Goal: Browse casually: Explore the website without a specific task or goal

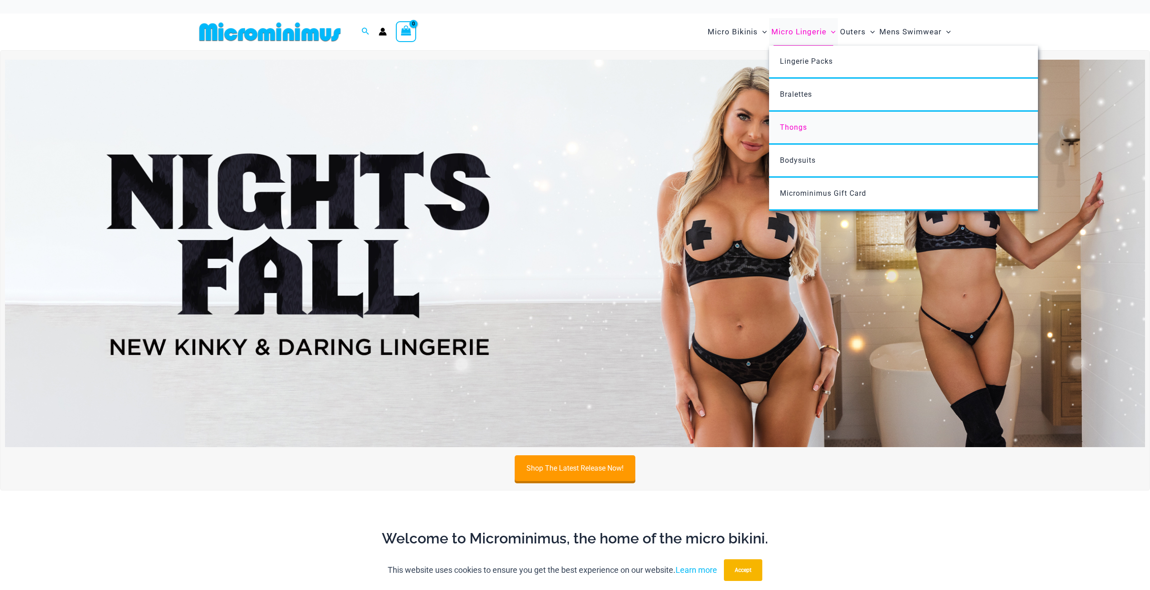
click at [799, 126] on span "Thongs" at bounding box center [793, 127] width 27 height 9
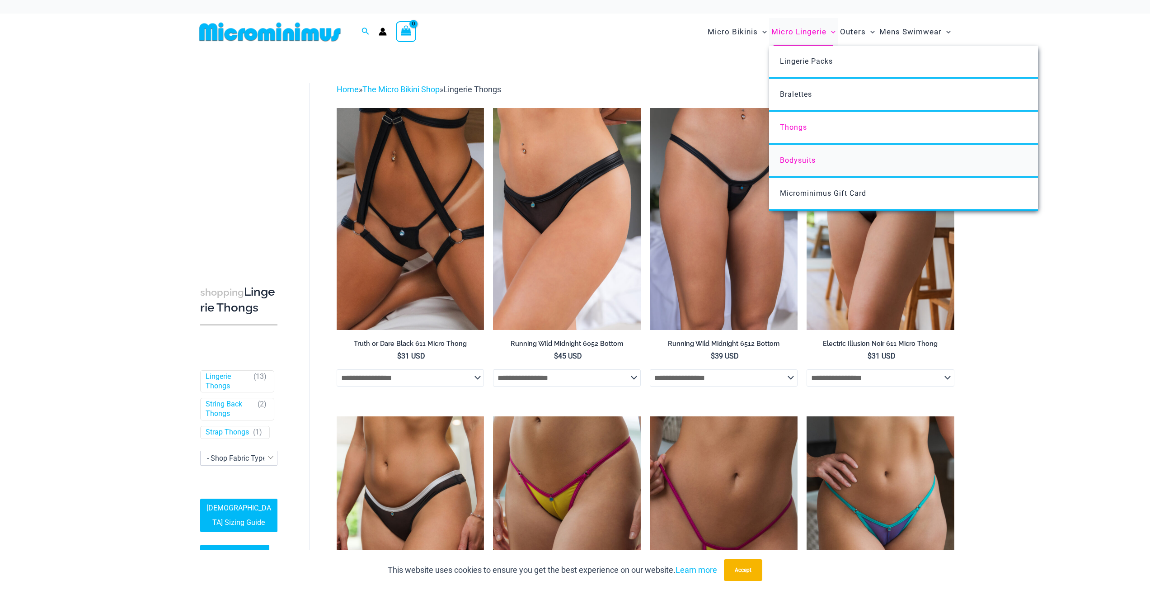
click at [813, 158] on span "Bodysuits" at bounding box center [798, 160] width 36 height 9
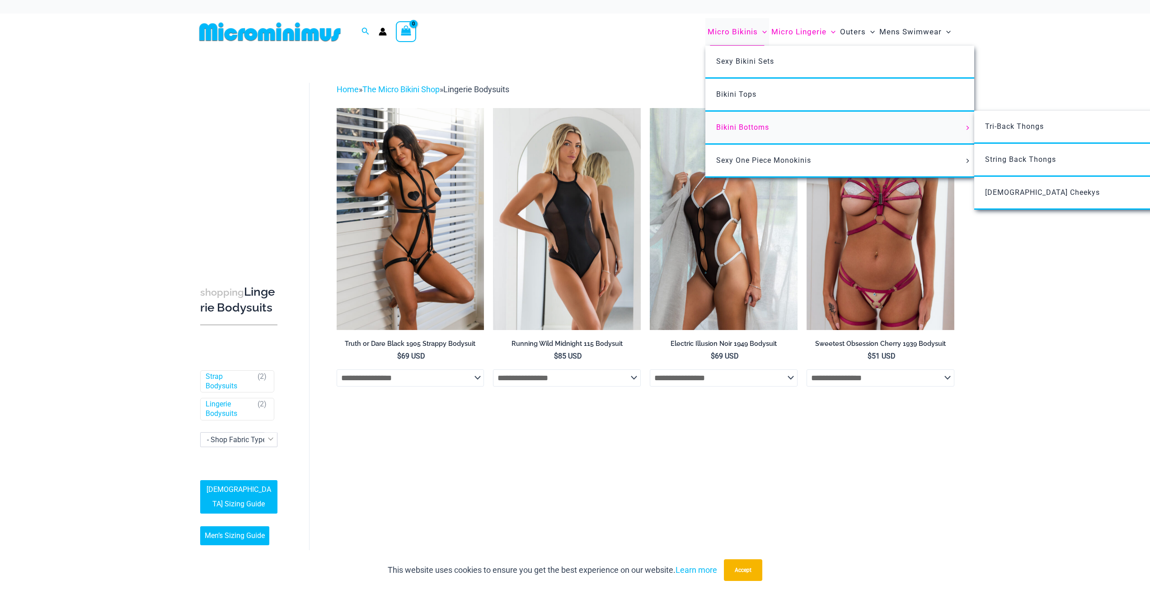
click at [754, 131] on span "Bikini Bottoms" at bounding box center [742, 127] width 53 height 9
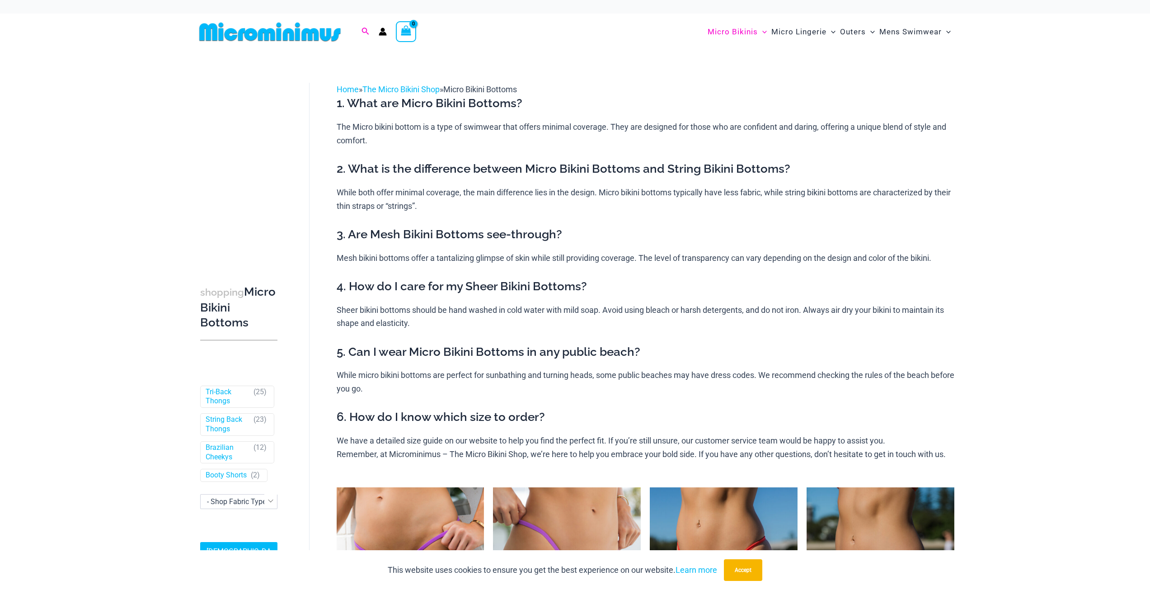
click at [362, 32] on icon "Search icon link" at bounding box center [364, 32] width 7 height 8
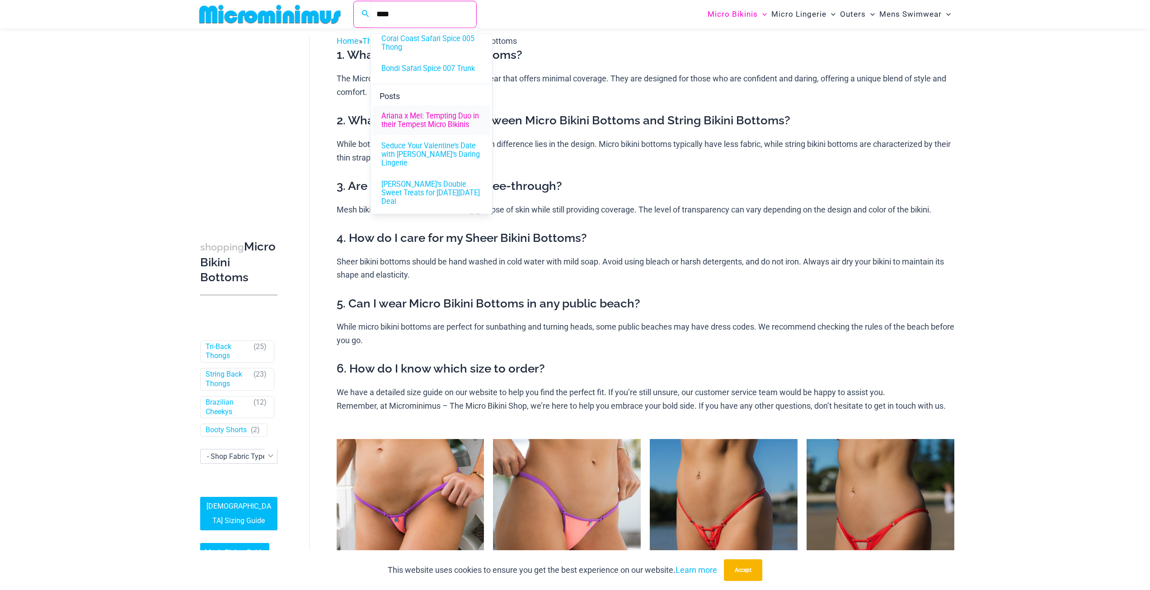
scroll to position [38, 0]
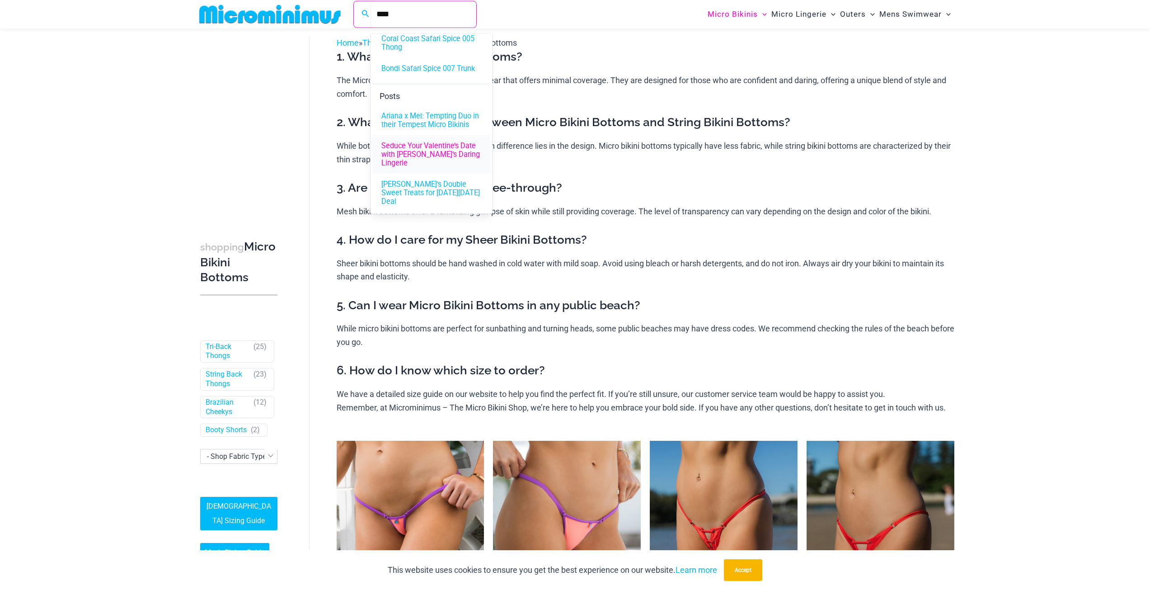
type input "***"
click at [450, 157] on span "Seduce Your Valentine’s Date with Ilana’s Daring Lingerie" at bounding box center [431, 154] width 100 height 26
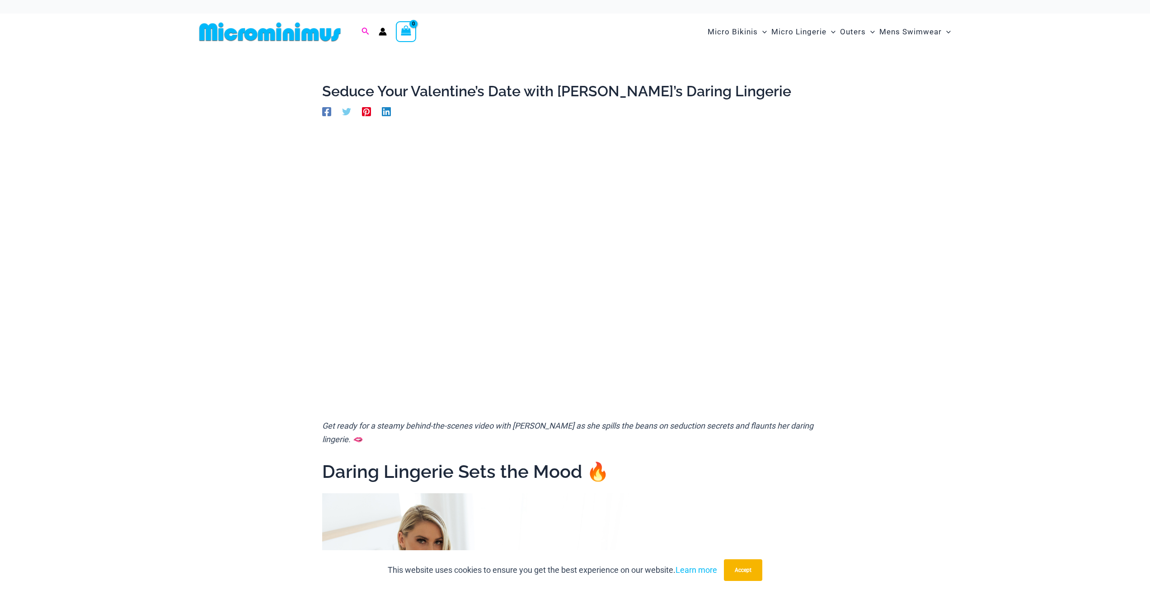
click at [366, 29] on icon "Search icon link" at bounding box center [364, 32] width 7 height 8
type input "******"
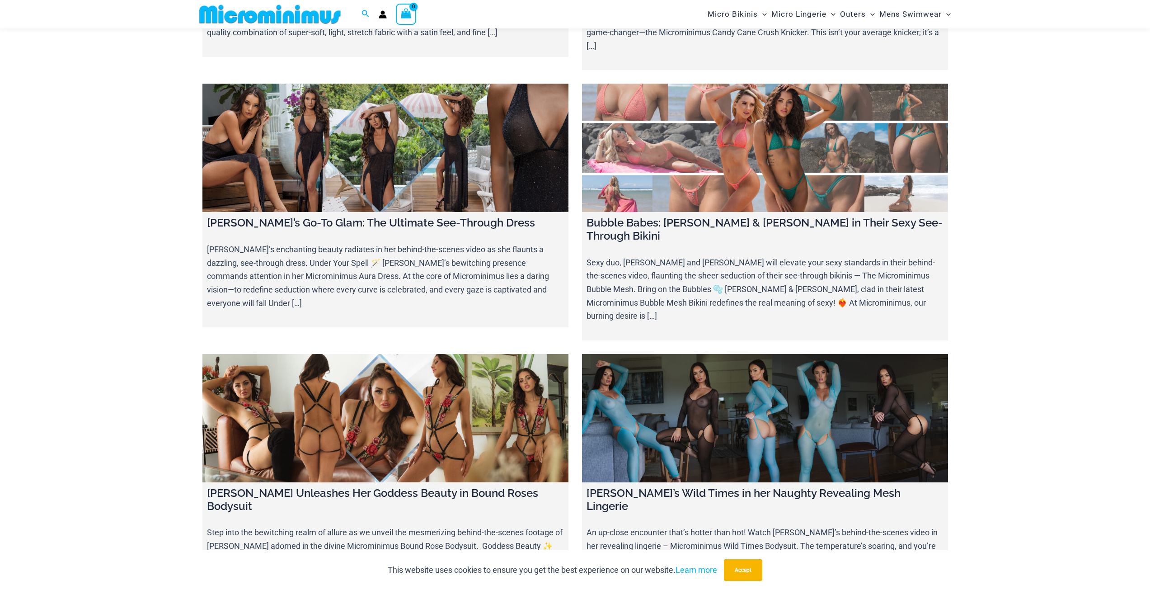
scroll to position [5008, 0]
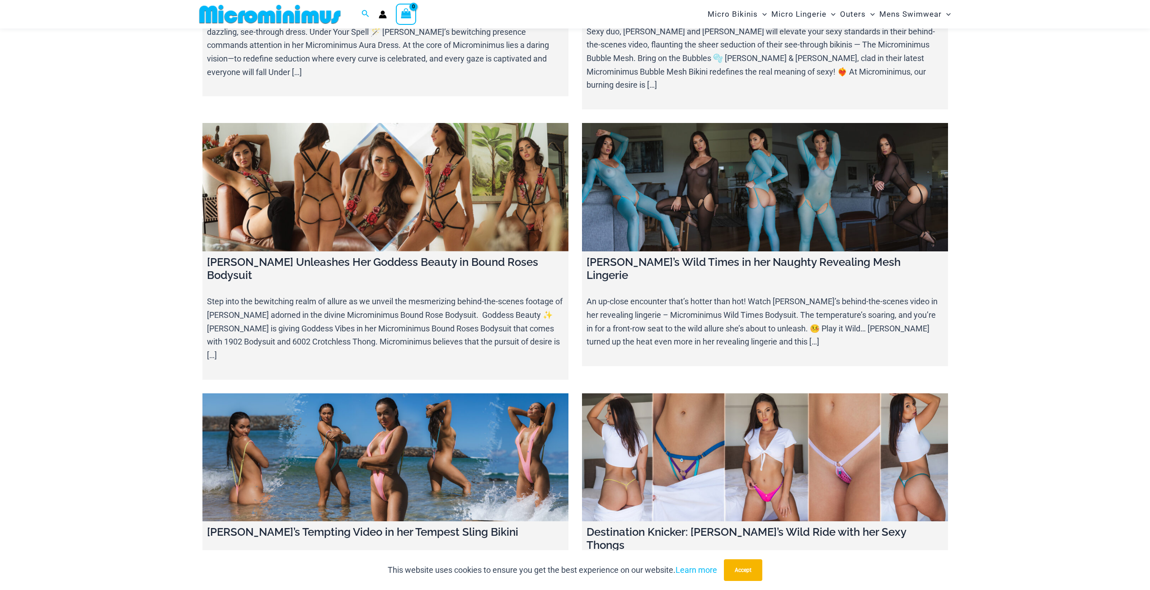
click at [413, 393] on link at bounding box center [385, 457] width 366 height 128
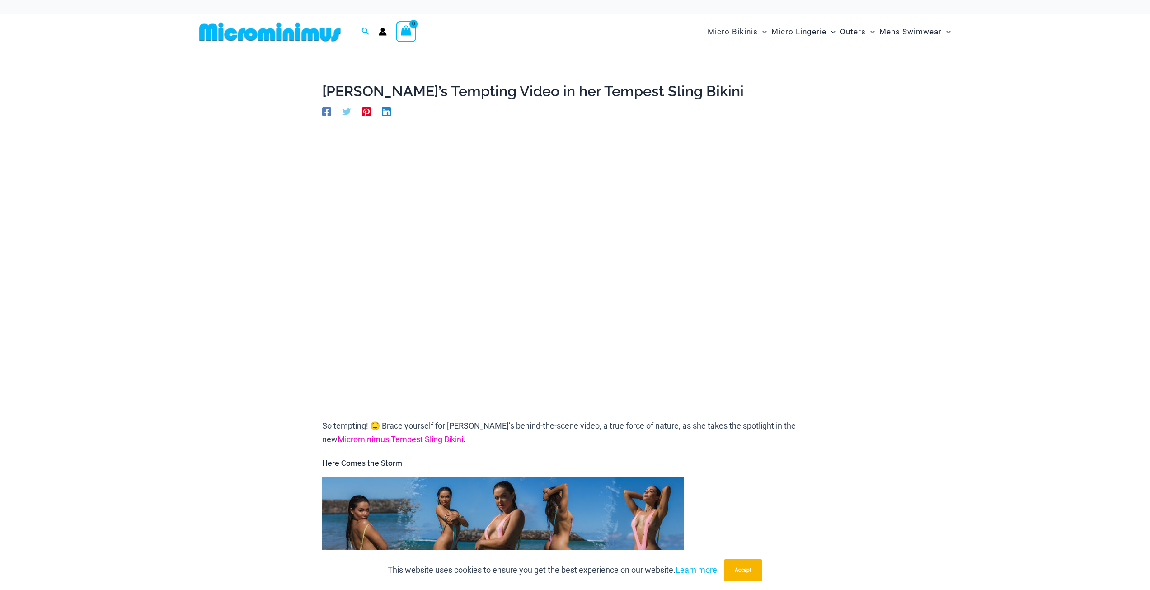
click at [410, 438] on span "Microminimus Tempest Sling Bikini" at bounding box center [401, 438] width 126 height 9
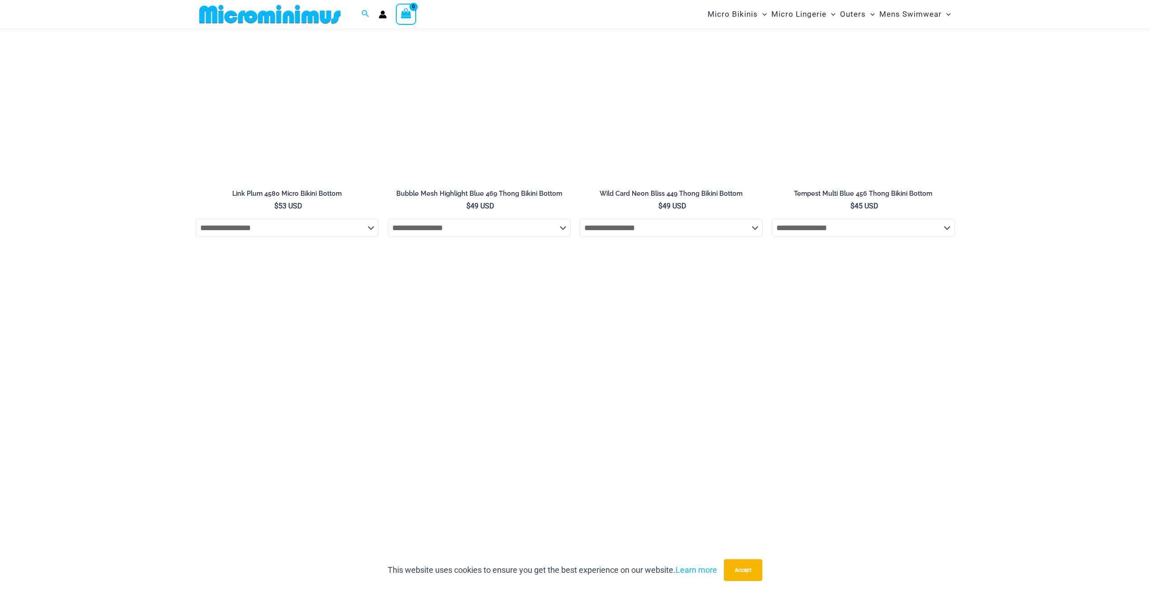
scroll to position [2703, 0]
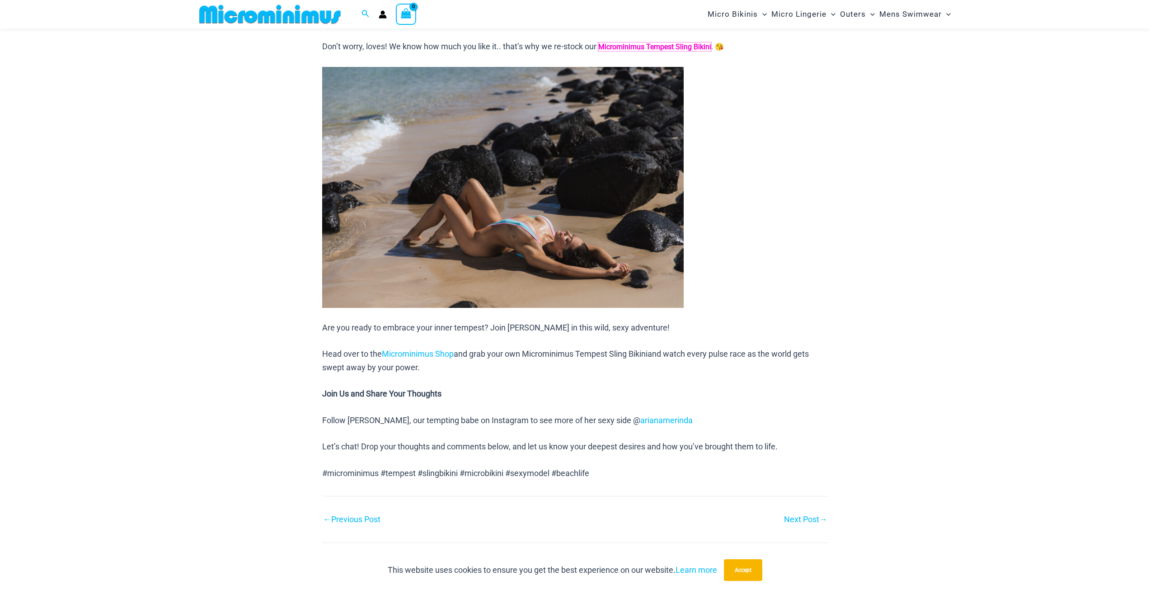
scroll to position [716, 0]
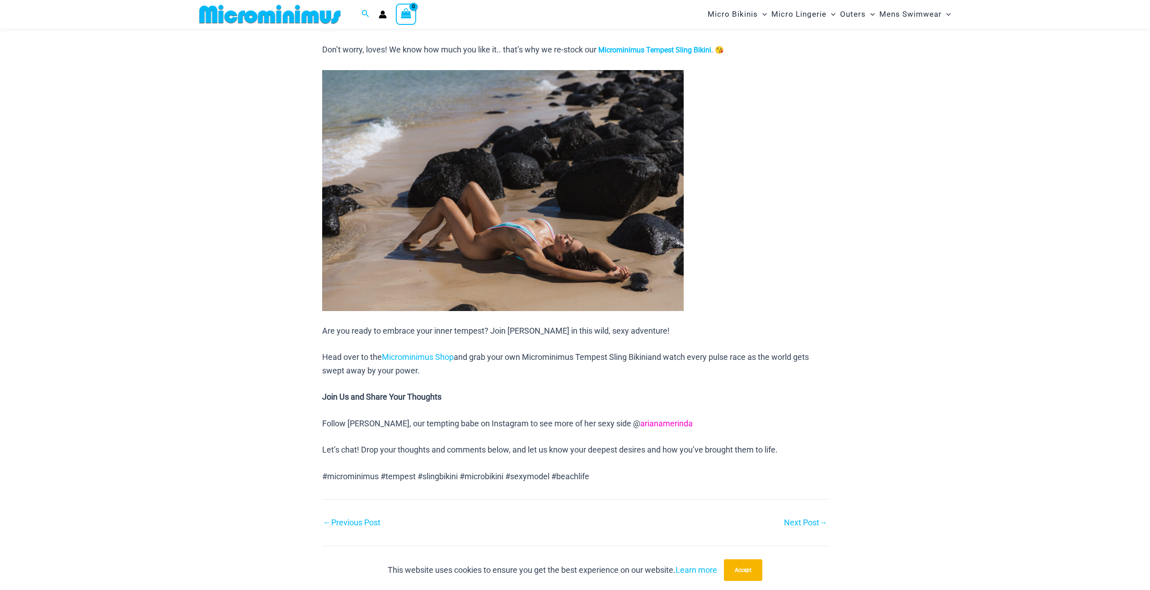
click at [640, 421] on span "arianamerinda" at bounding box center [666, 422] width 52 height 9
